Goal: Information Seeking & Learning: Find specific fact

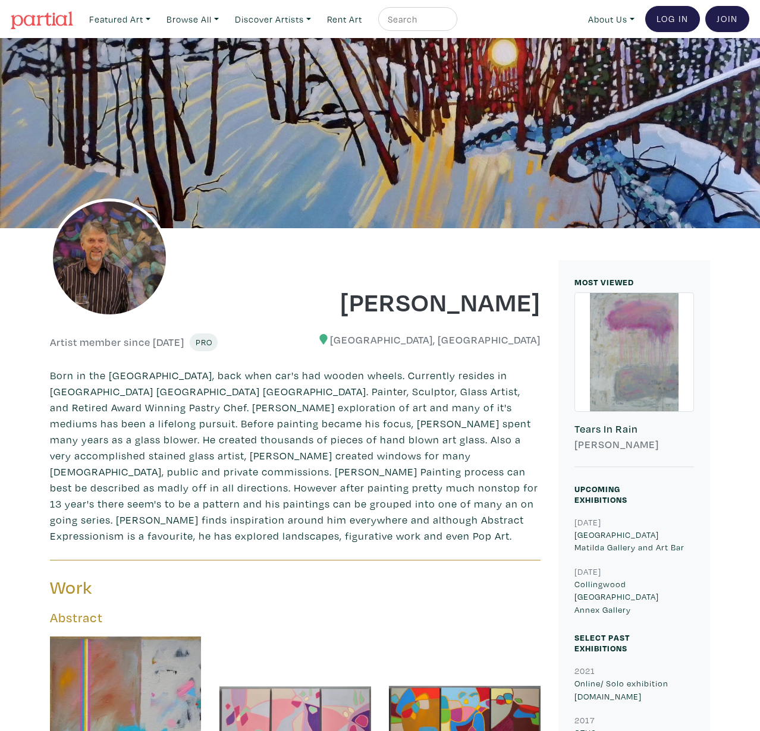
click at [414, 21] on input "text" at bounding box center [415, 19] width 59 height 15
type input "lost city"
click at [448, 23] on button "submit" at bounding box center [448, 23] width 0 height 0
